Goal: Navigation & Orientation: Find specific page/section

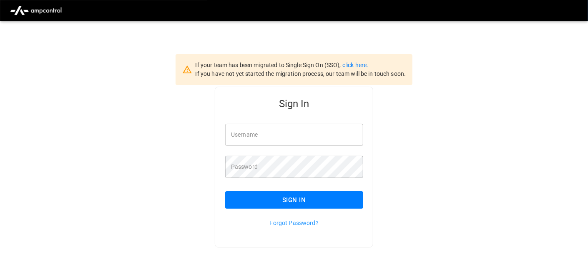
type input "**********"
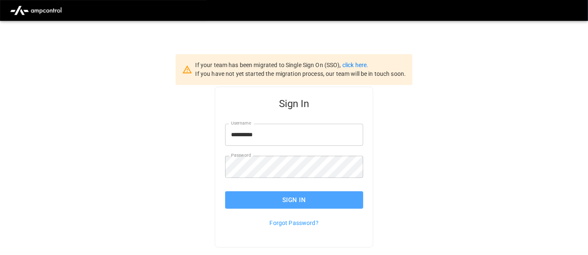
click at [274, 203] on button "Sign In" at bounding box center [294, 200] width 138 height 18
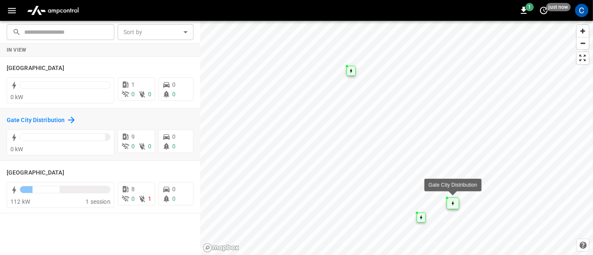
click at [35, 120] on h6 "Gate City Distribution" at bounding box center [36, 120] width 58 height 9
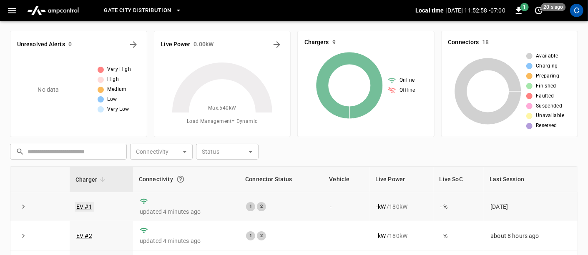
click at [90, 206] on link "EV #1" at bounding box center [84, 207] width 19 height 10
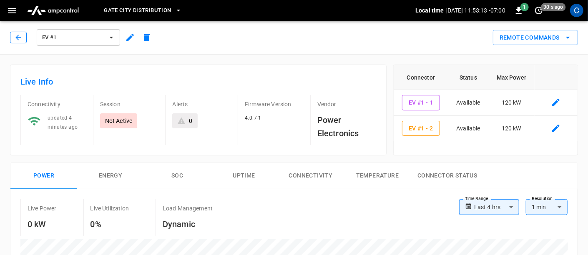
click at [20, 40] on icon "button" at bounding box center [18, 37] width 8 height 8
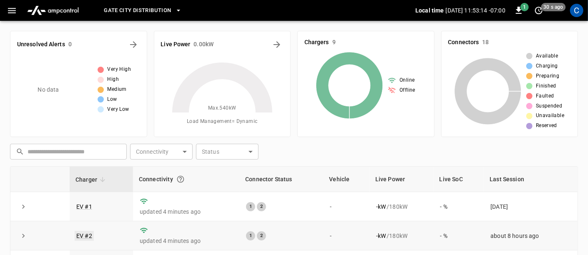
click at [90, 232] on link "EV #2" at bounding box center [84, 236] width 19 height 10
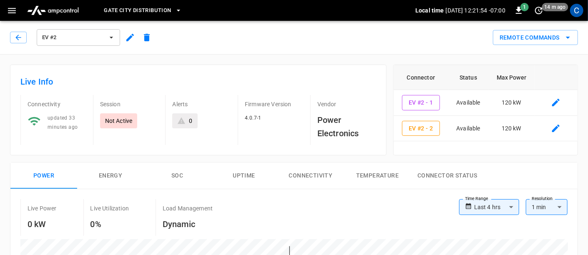
click at [7, 9] on icon "button" at bounding box center [12, 10] width 10 height 10
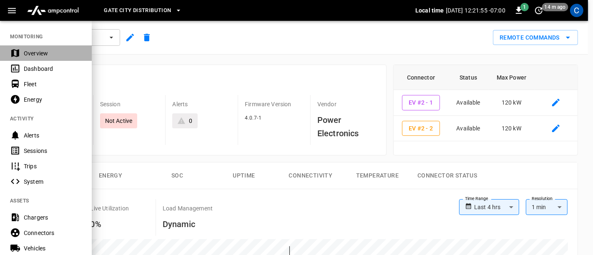
click at [29, 50] on div "Overview" at bounding box center [53, 53] width 58 height 8
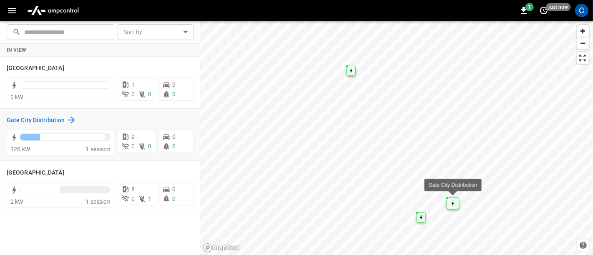
click at [38, 118] on h6 "Gate City Distribution" at bounding box center [36, 120] width 58 height 9
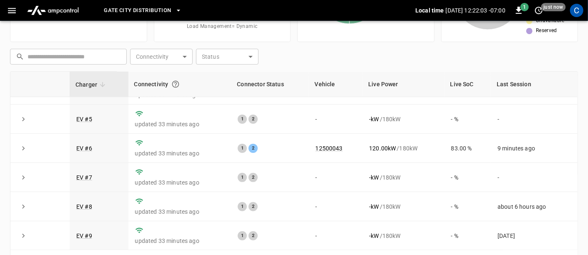
scroll to position [95, 0]
